Goal: Task Accomplishment & Management: Manage account settings

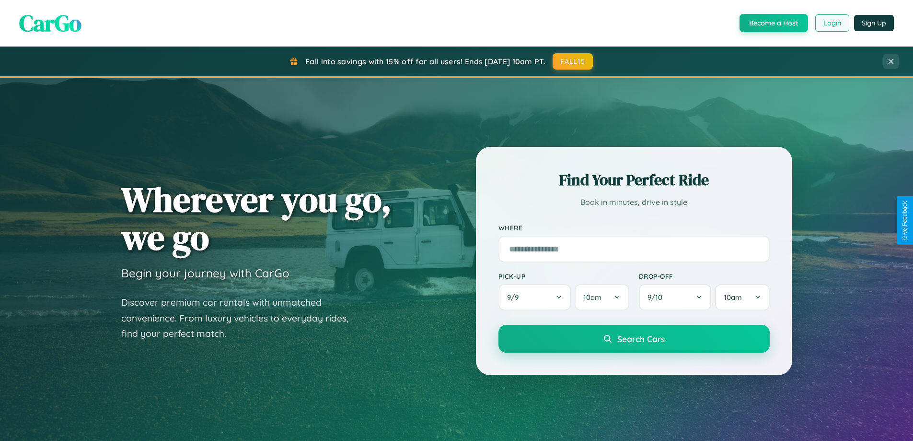
click at [832, 23] on button "Login" at bounding box center [832, 22] width 34 height 17
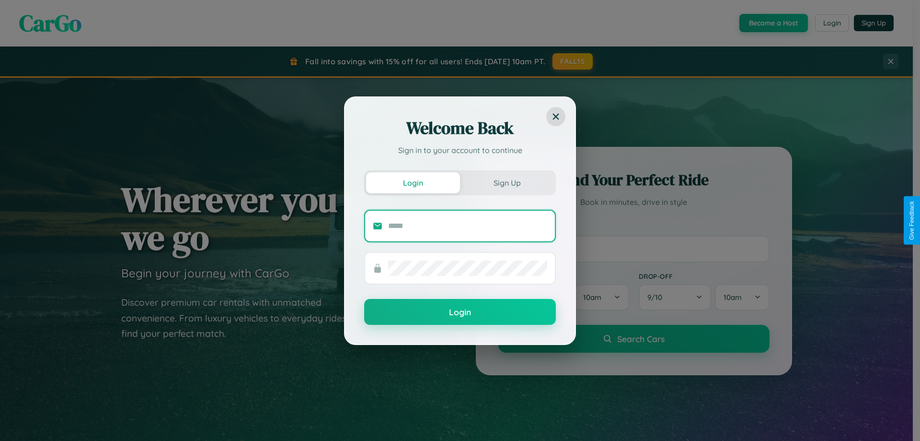
click at [468, 225] on input "text" at bounding box center [467, 225] width 159 height 15
type input "**********"
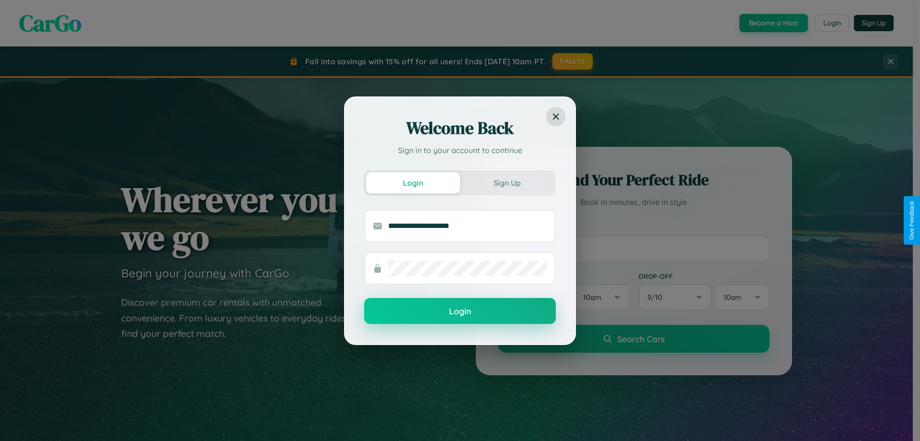
click at [460, 311] on button "Login" at bounding box center [460, 311] width 192 height 26
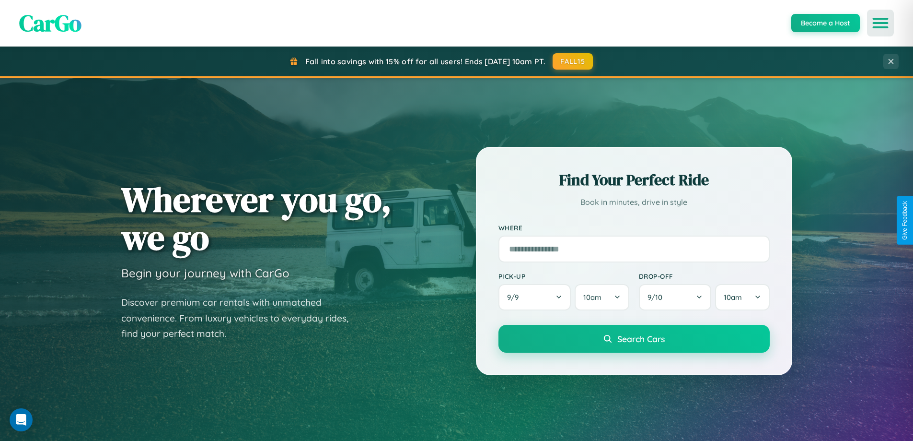
click at [881, 23] on icon "Open menu" at bounding box center [881, 23] width 14 height 9
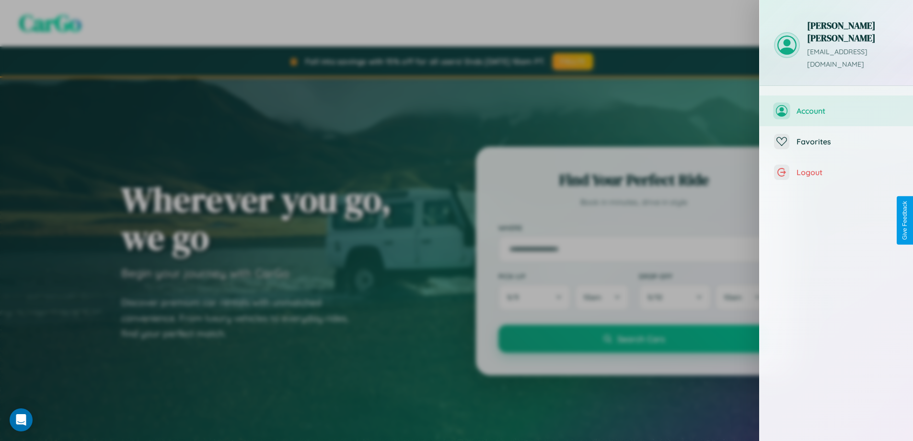
click at [836, 106] on span "Account" at bounding box center [848, 111] width 102 height 10
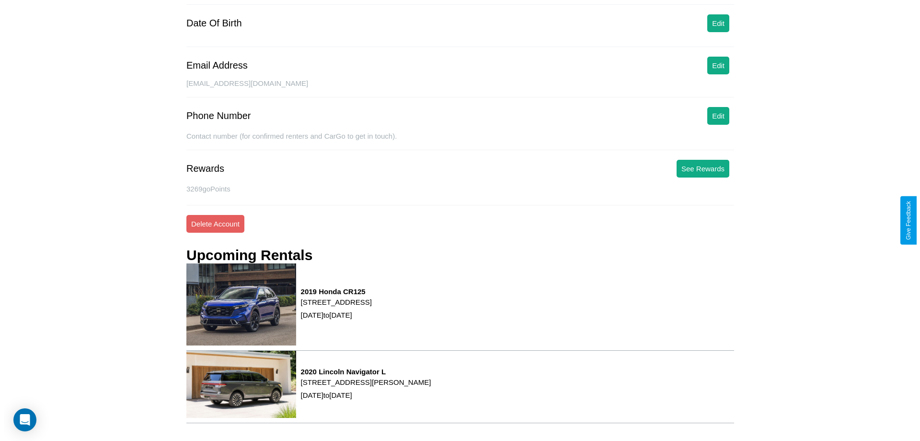
scroll to position [122, 0]
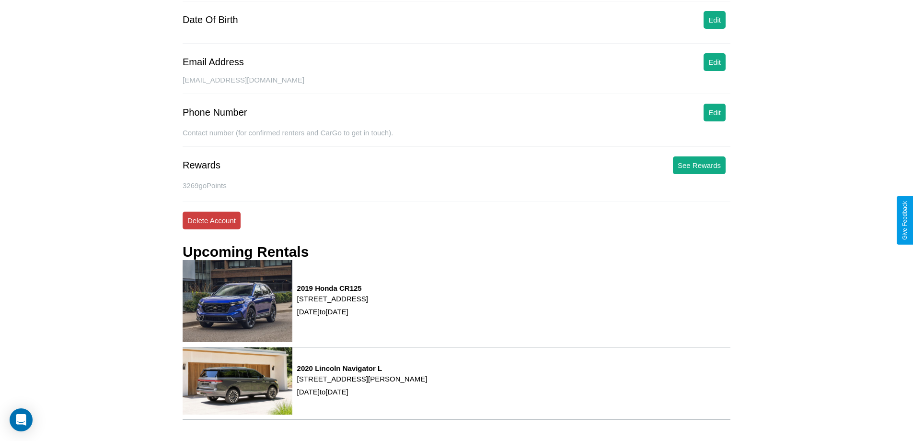
click at [211, 220] on button "Delete Account" at bounding box center [212, 220] width 58 height 18
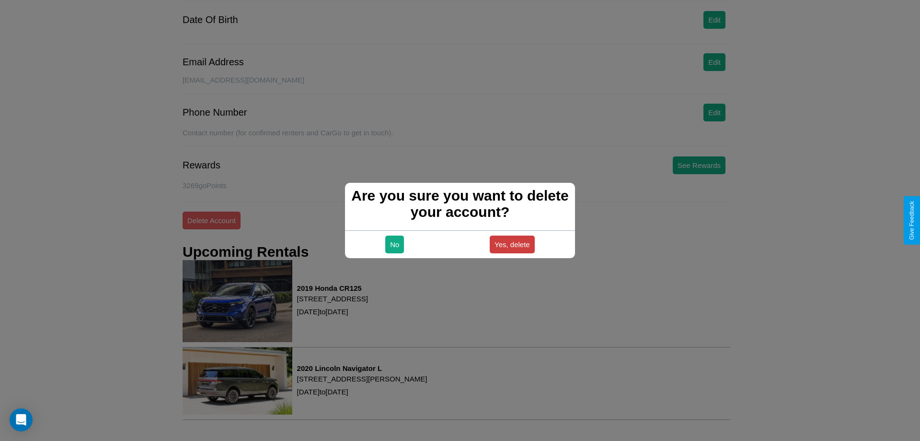
click at [512, 244] on button "Yes, delete" at bounding box center [512, 244] width 45 height 18
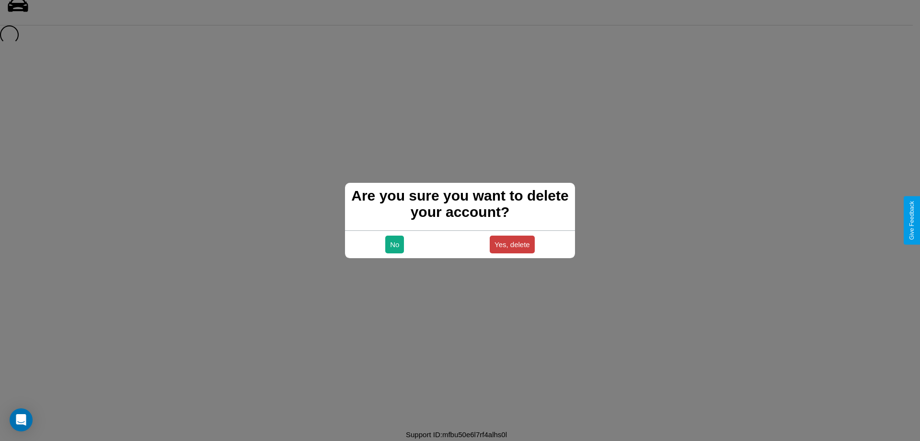
scroll to position [13, 0]
